Goal: Task Accomplishment & Management: Complete application form

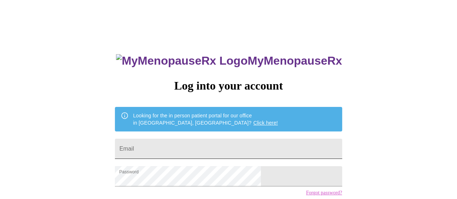
click at [196, 146] on input "Email" at bounding box center [228, 149] width 227 height 20
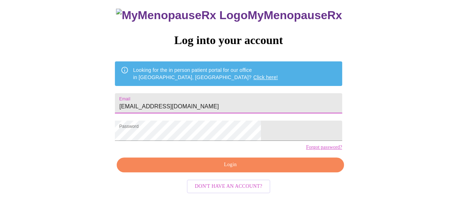
type input "[EMAIL_ADDRESS][DOMAIN_NAME]"
click at [277, 165] on span "Login" at bounding box center [230, 164] width 210 height 9
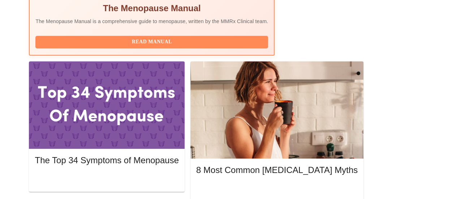
scroll to position [301, 0]
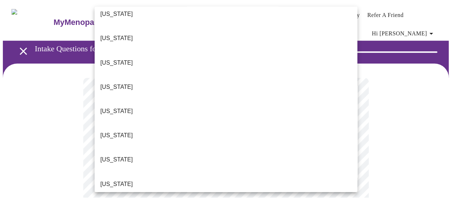
scroll to position [109, 0]
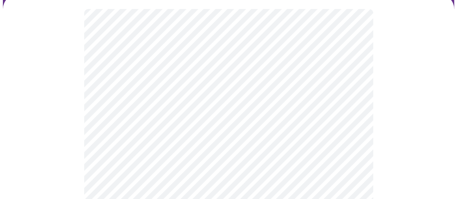
scroll to position [72, 0]
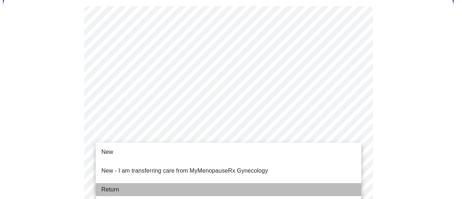
click at [107, 185] on span "Return" at bounding box center [111, 189] width 18 height 9
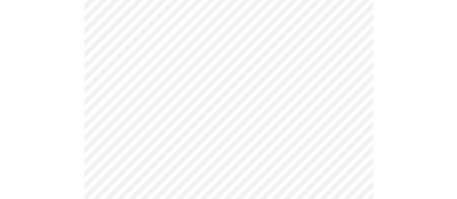
scroll to position [0, 0]
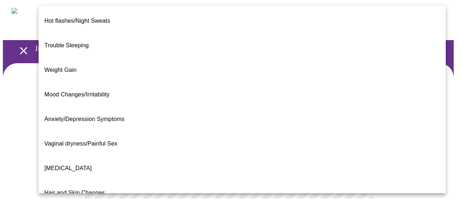
click at [65, 67] on span "Weight Gain" at bounding box center [60, 70] width 32 height 6
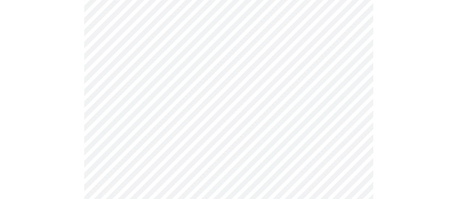
scroll to position [134, 0]
click at [345, 98] on body "MyMenopauseRx Appointments Messaging Labs Uploads Medications Community Refer a…" at bounding box center [228, 89] width 451 height 440
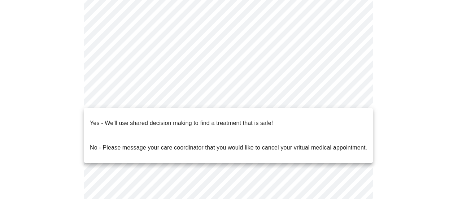
click at [254, 124] on span "Yes - We'll use shared decision making to find a treatment that is safe!" at bounding box center [181, 123] width 183 height 20
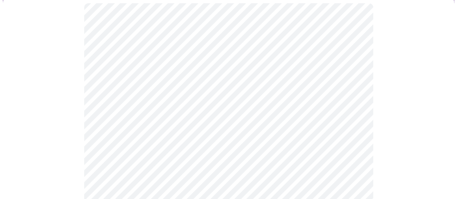
scroll to position [75, 0]
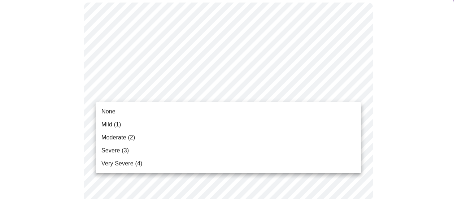
click at [156, 124] on li "Mild (1)" at bounding box center [229, 124] width 266 height 13
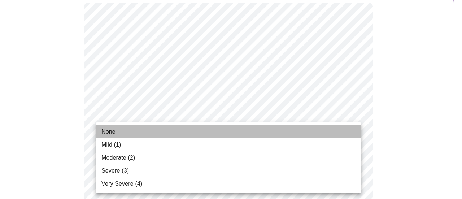
click at [142, 134] on li "None" at bounding box center [229, 131] width 266 height 13
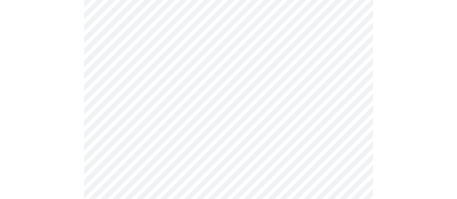
scroll to position [181, 0]
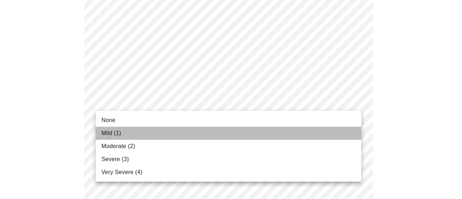
click at [118, 137] on span "Mild (1)" at bounding box center [112, 133] width 20 height 9
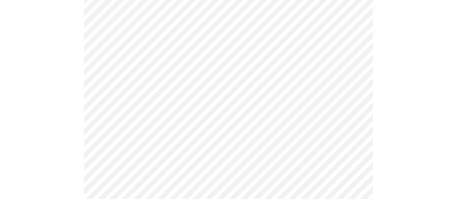
scroll to position [259, 0]
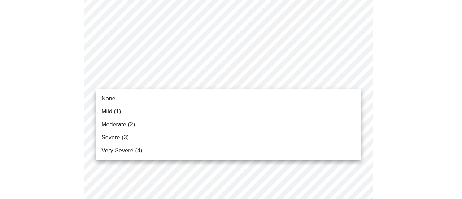
click at [111, 95] on span "None" at bounding box center [109, 98] width 14 height 9
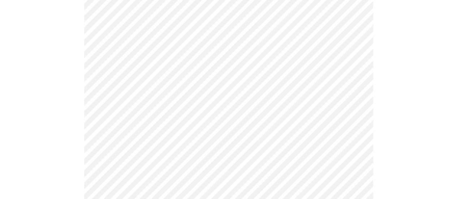
scroll to position [345, 0]
click at [325, 42] on body "MyMenopauseRx Appointments Messaging Labs Uploads Medications Community Refer a…" at bounding box center [228, 122] width 451 height 931
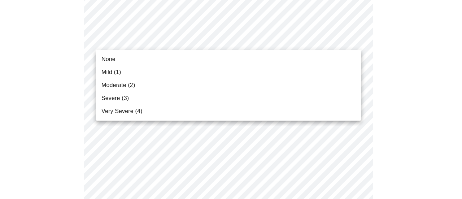
click at [112, 61] on span "None" at bounding box center [109, 59] width 14 height 9
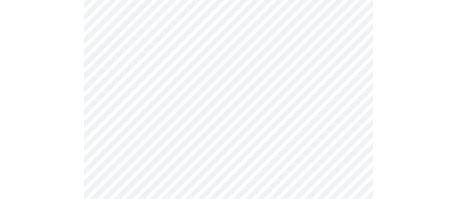
scroll to position [363, 0]
click at [192, 25] on body "MyMenopauseRx Appointments Messaging Labs Uploads Medications Community Refer a…" at bounding box center [228, 99] width 451 height 921
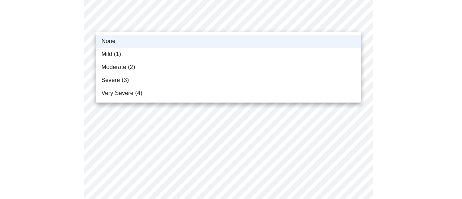
click at [152, 56] on li "Mild (1)" at bounding box center [229, 54] width 266 height 13
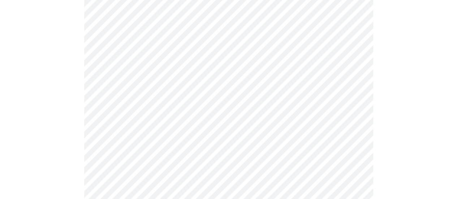
click at [148, 69] on body "MyMenopauseRx Appointments Messaging Labs Uploads Medications Community Refer a…" at bounding box center [228, 99] width 451 height 921
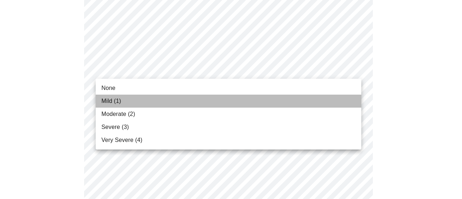
click at [126, 101] on li "Mild (1)" at bounding box center [229, 101] width 266 height 13
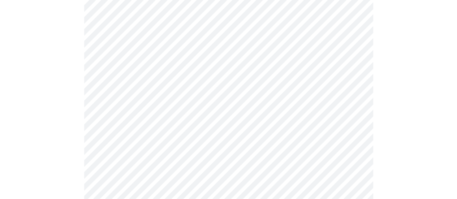
scroll to position [395, 0]
click at [124, 99] on body "MyMenopauseRx Appointments Messaging Labs Uploads Medications Community Refer a…" at bounding box center [228, 63] width 451 height 911
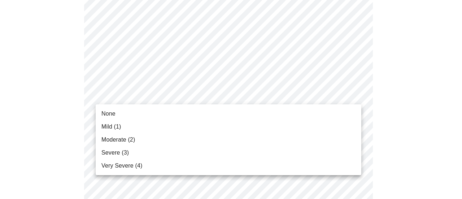
click at [119, 128] on span "Mild (1)" at bounding box center [112, 126] width 20 height 9
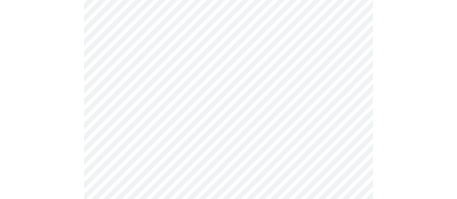
scroll to position [446, 0]
click at [122, 105] on body "MyMenopauseRx Appointments Messaging Labs Uploads Medications Community Refer a…" at bounding box center [228, 7] width 451 height 900
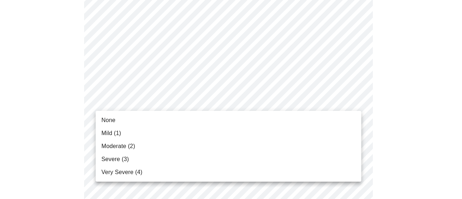
click at [117, 134] on span "Mild (1)" at bounding box center [112, 133] width 20 height 9
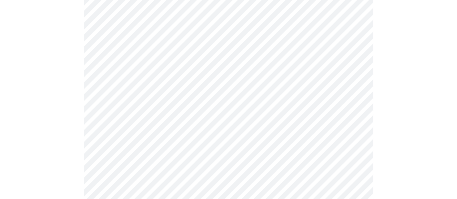
scroll to position [497, 0]
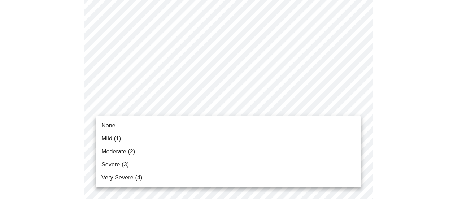
click at [112, 146] on li "Moderate (2)" at bounding box center [229, 151] width 266 height 13
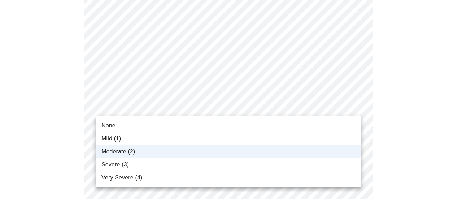
click at [118, 139] on span "Mild (1)" at bounding box center [112, 138] width 20 height 9
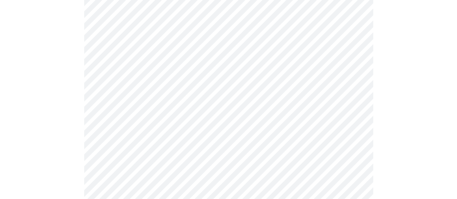
scroll to position [544, 0]
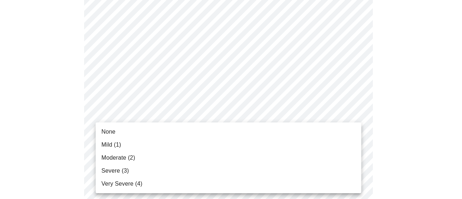
click at [105, 148] on span "Mild (1)" at bounding box center [112, 145] width 20 height 9
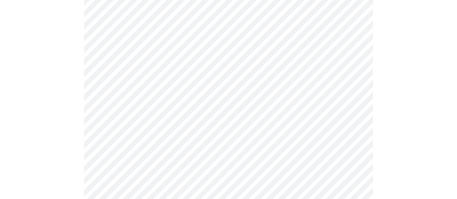
scroll to position [571, 0]
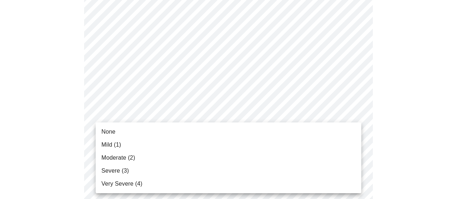
click at [105, 132] on span "None" at bounding box center [109, 132] width 14 height 9
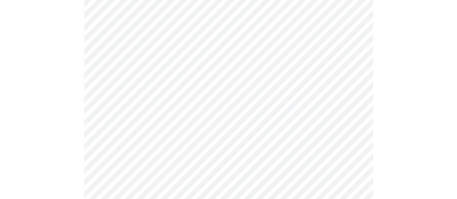
scroll to position [341, 0]
click at [125, 108] on body "MyMenopauseRx Appointments Messaging Labs Uploads Medications Community Refer a…" at bounding box center [228, 23] width 451 height 722
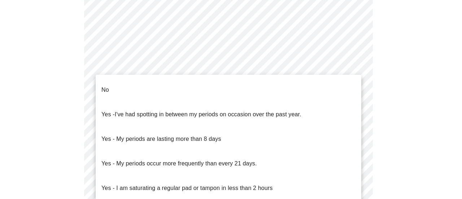
click at [106, 86] on p "No" at bounding box center [106, 90] width 8 height 9
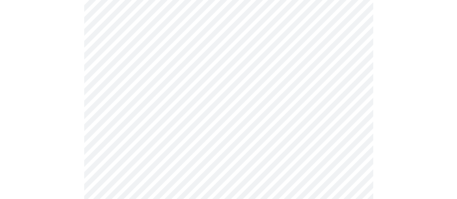
scroll to position [396, 0]
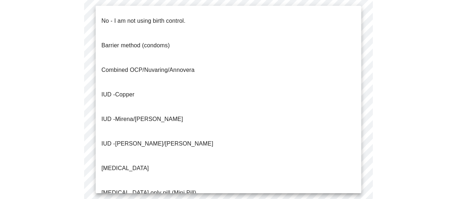
click at [110, 19] on p "No - I am not using birth control." at bounding box center [144, 21] width 84 height 9
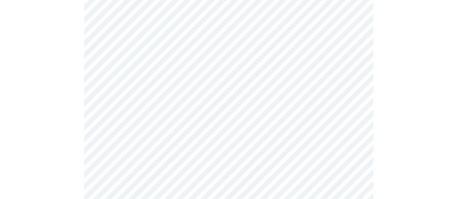
scroll to position [456, 0]
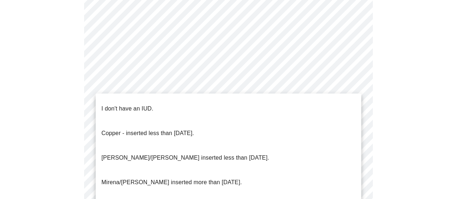
click at [106, 104] on p "I don't have an IUD." at bounding box center [128, 108] width 52 height 9
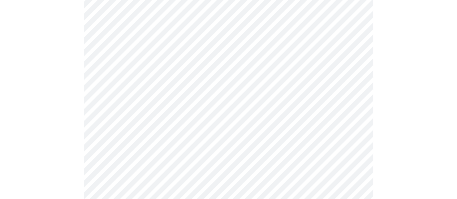
scroll to position [483, 0]
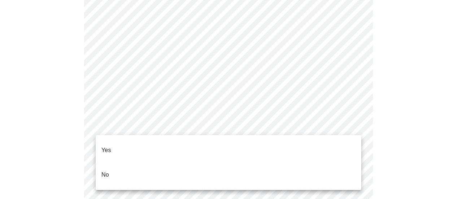
click at [104, 151] on span "Yes" at bounding box center [107, 150] width 10 height 20
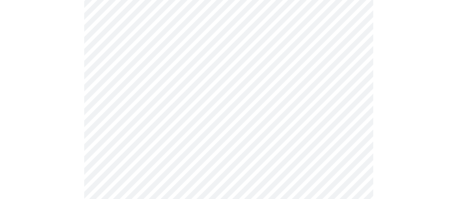
scroll to position [1937, 0]
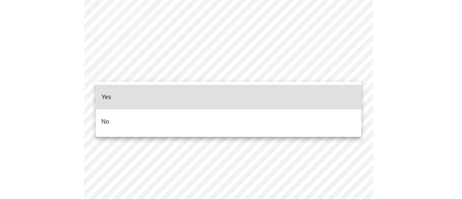
click at [161, 112] on li "No" at bounding box center [229, 121] width 266 height 25
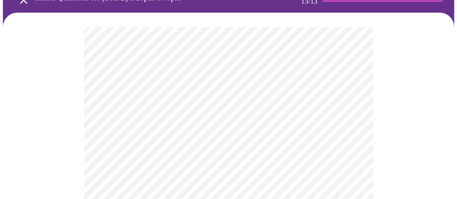
scroll to position [59, 0]
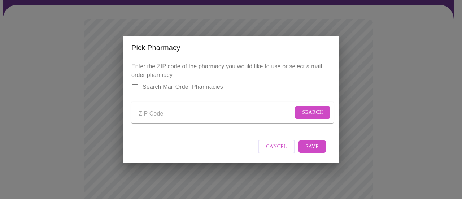
click at [280, 151] on span "Cancel" at bounding box center [276, 146] width 21 height 9
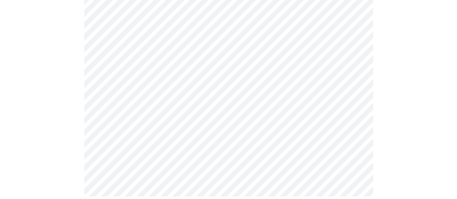
scroll to position [422, 0]
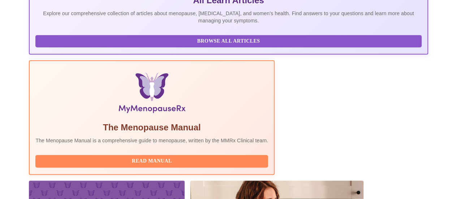
scroll to position [258, 0]
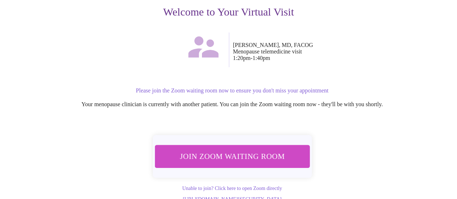
scroll to position [108, 0]
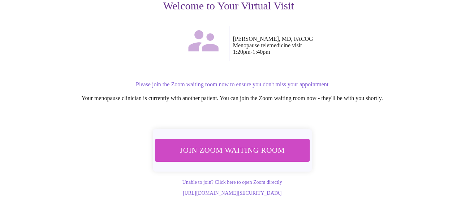
click at [230, 143] on span "Join Zoom Waiting Room" at bounding box center [232, 149] width 136 height 13
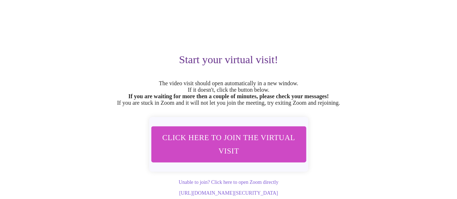
scroll to position [68, 0]
